Goal: Task Accomplishment & Management: Manage account settings

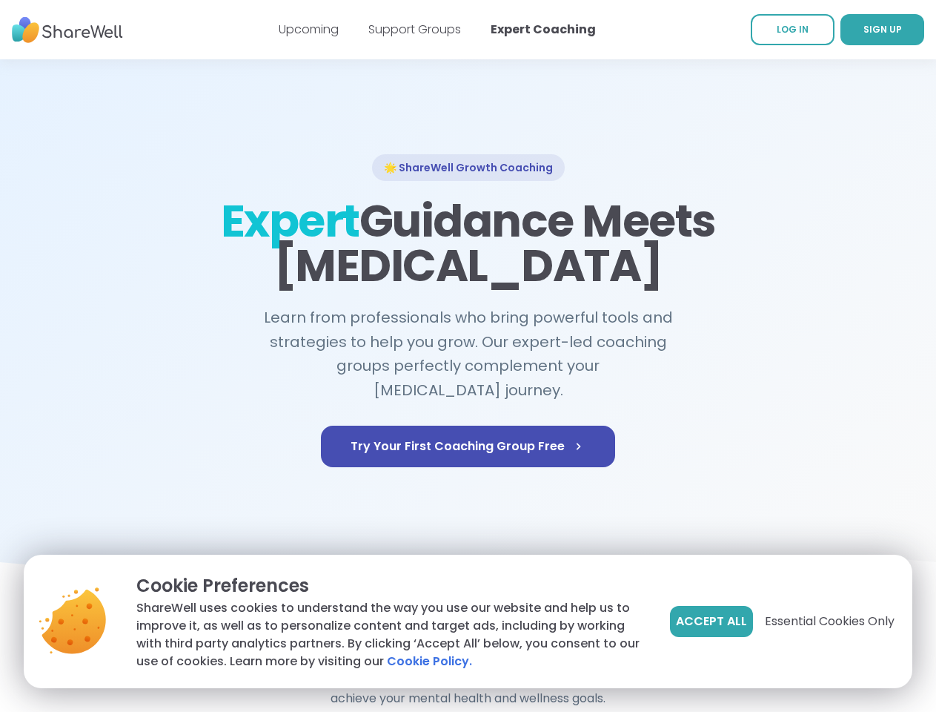
click at [710, 621] on span "Accept All" at bounding box center [711, 621] width 71 height 18
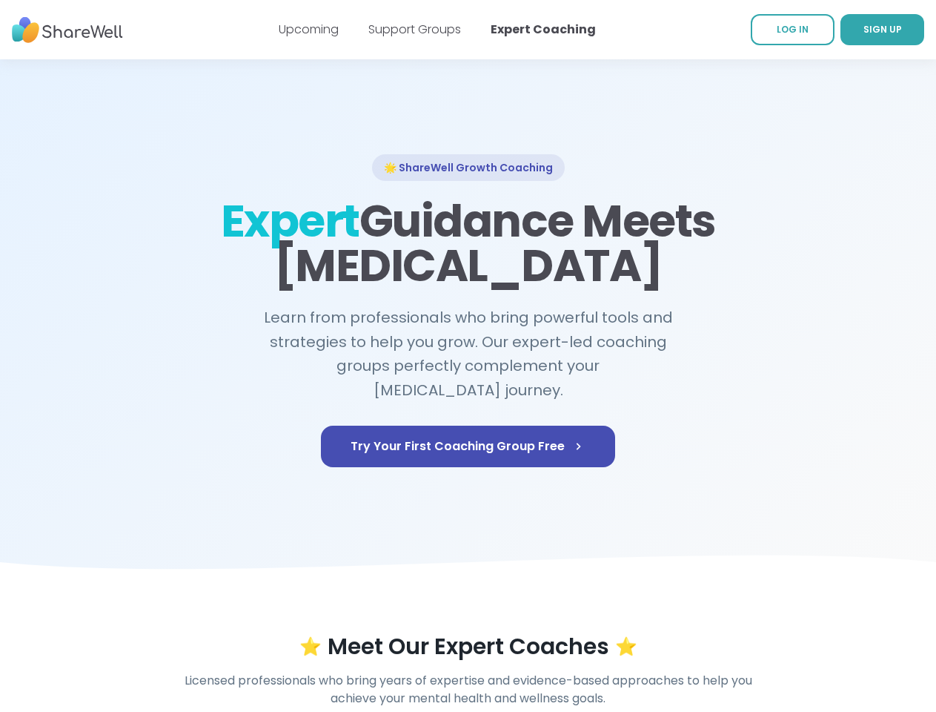
click at [829, 633] on div "⭐ Meet Our Expert Coaches ⭐" at bounding box center [468, 646] width 851 height 27
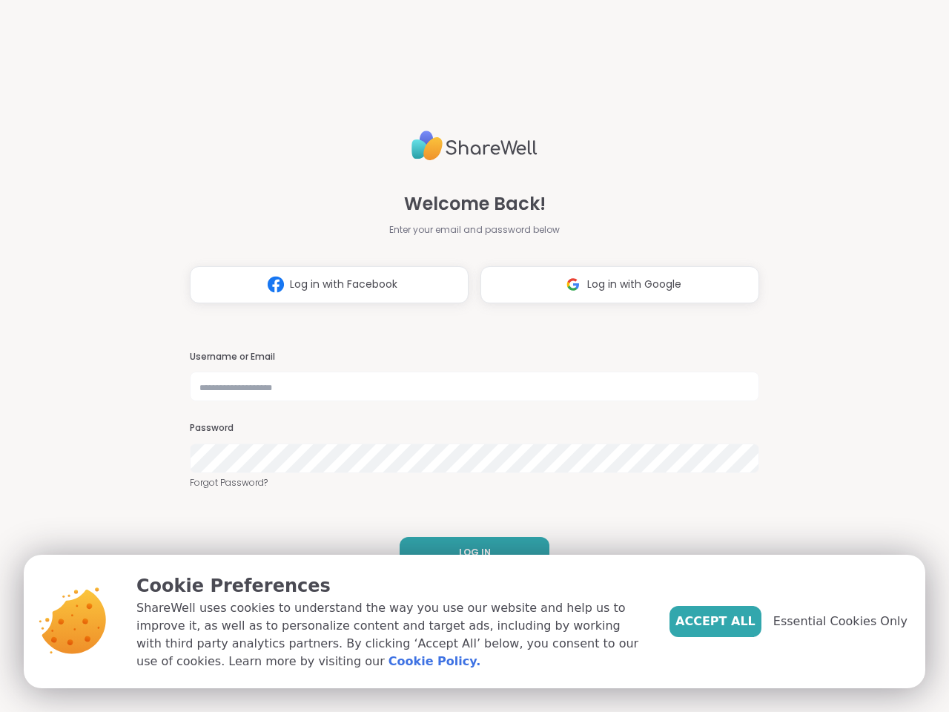
click at [468, 356] on h3 "Username or Email" at bounding box center [474, 357] width 569 height 13
click at [323, 285] on span "Log in with Facebook" at bounding box center [343, 285] width 107 height 16
click at [614, 285] on span "Log in with Google" at bounding box center [634, 285] width 94 height 16
click at [469, 552] on span "LOG IN" at bounding box center [475, 552] width 32 height 13
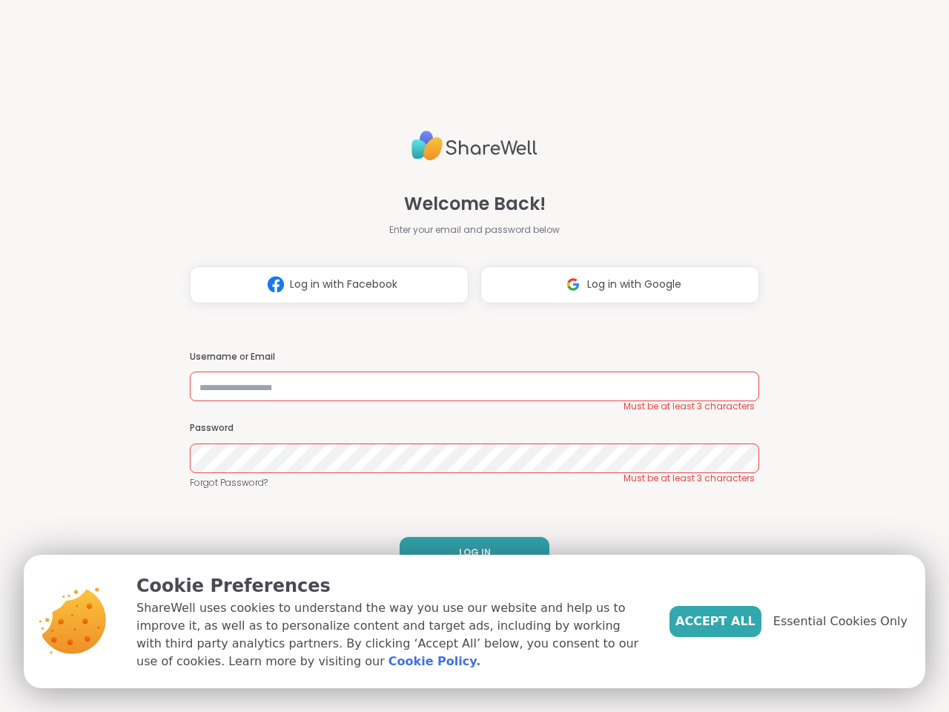
click at [740, 621] on span "Accept All" at bounding box center [715, 621] width 80 height 18
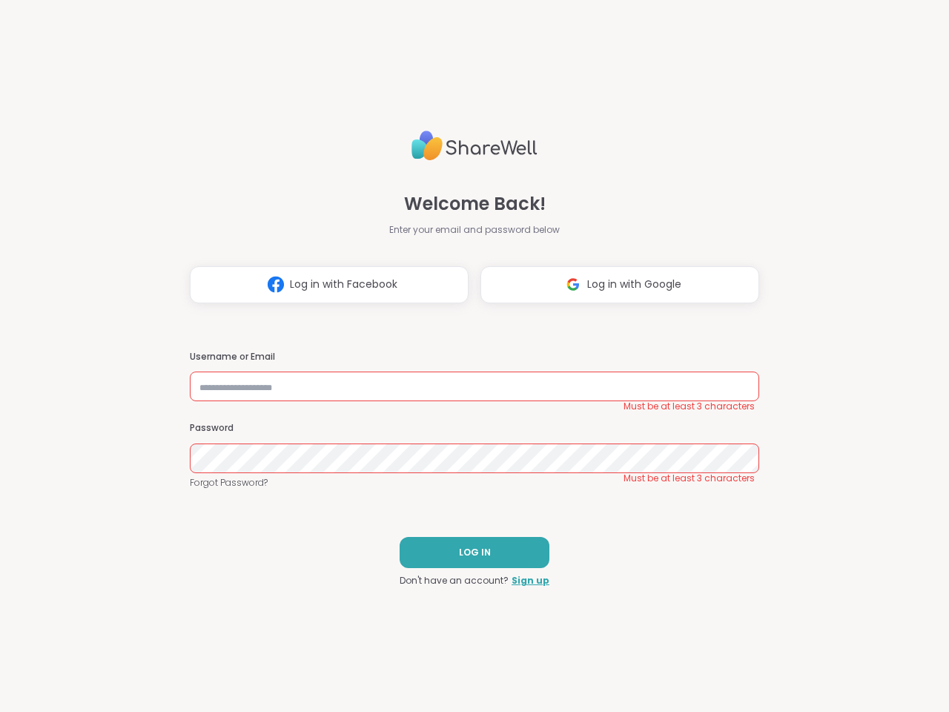
click at [849, 621] on div "Welcome Back! Enter your email and password below Log in with Facebook Log in w…" at bounding box center [474, 356] width 949 height 712
